Goal: Task Accomplishment & Management: Use online tool/utility

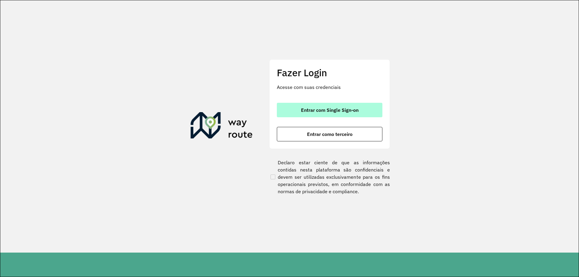
click at [313, 111] on span "Entrar com Single Sign-on" at bounding box center [330, 110] width 58 height 5
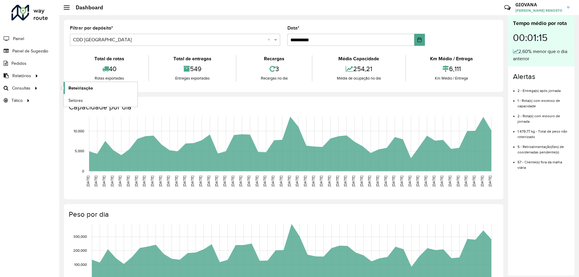
click at [85, 89] on span "Roteirização" at bounding box center [80, 88] width 24 height 6
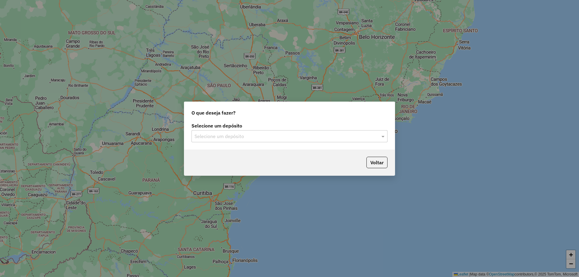
click at [283, 144] on div "Selecione um depósito Selecione um depósito" at bounding box center [289, 135] width 210 height 28
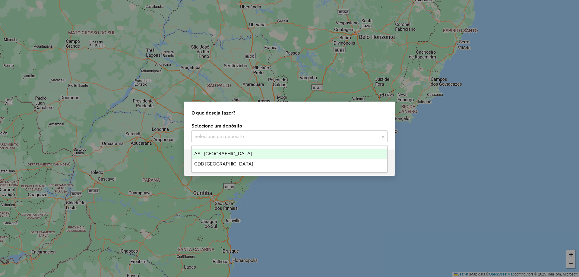
click at [281, 138] on input "text" at bounding box center [283, 136] width 178 height 7
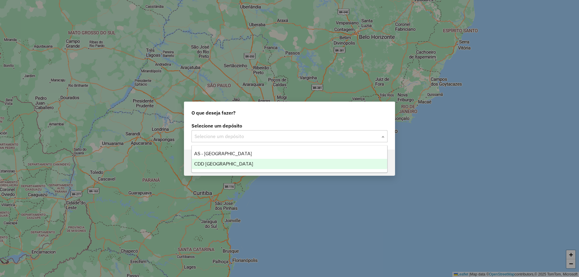
click at [219, 160] on div "CDD [GEOGRAPHIC_DATA]" at bounding box center [289, 164] width 195 height 10
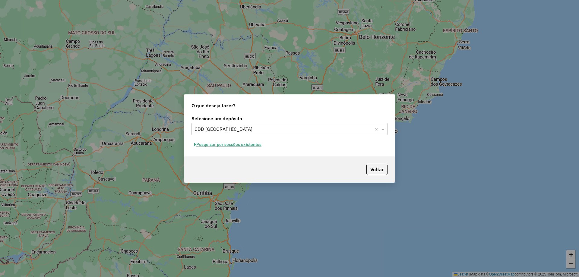
click at [234, 140] on button "Pesquisar por sessões existentes" at bounding box center [227, 144] width 73 height 9
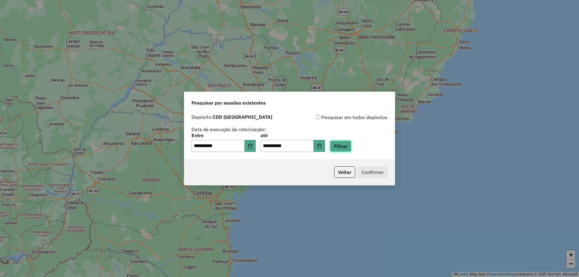
click at [348, 142] on button "Filtrar" at bounding box center [340, 145] width 21 height 11
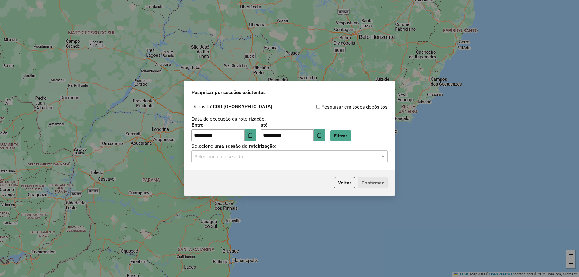
click at [288, 163] on div "**********" at bounding box center [289, 135] width 210 height 69
click at [282, 156] on input "text" at bounding box center [283, 156] width 178 height 7
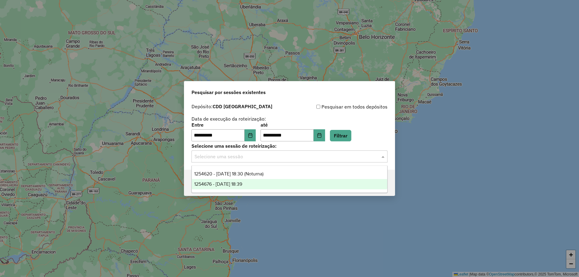
click at [242, 182] on span "1254676 - 28/08/2025 18:39" at bounding box center [218, 183] width 48 height 5
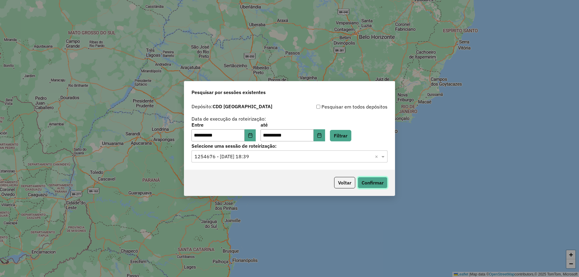
click at [382, 185] on button "Confirmar" at bounding box center [372, 182] width 30 height 11
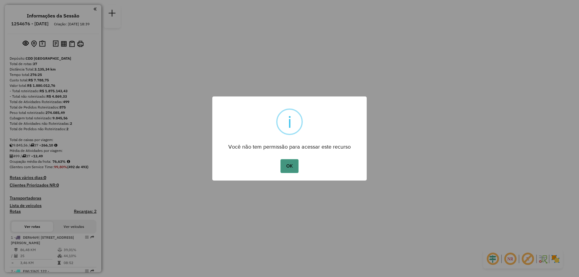
click at [291, 167] on button "OK" at bounding box center [289, 166] width 18 height 14
